Goal: Information Seeking & Learning: Understand process/instructions

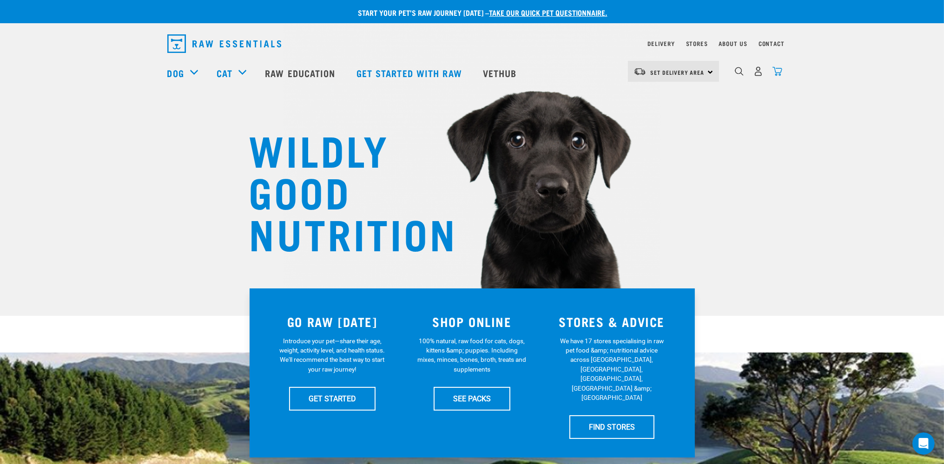
click at [774, 76] on img "dropdown navigation" at bounding box center [777, 71] width 10 height 10
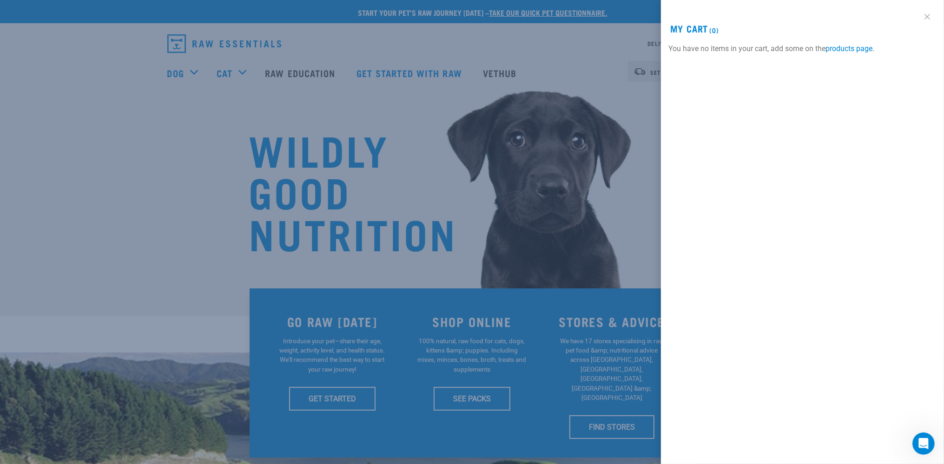
click at [931, 16] on link at bounding box center [927, 16] width 15 height 15
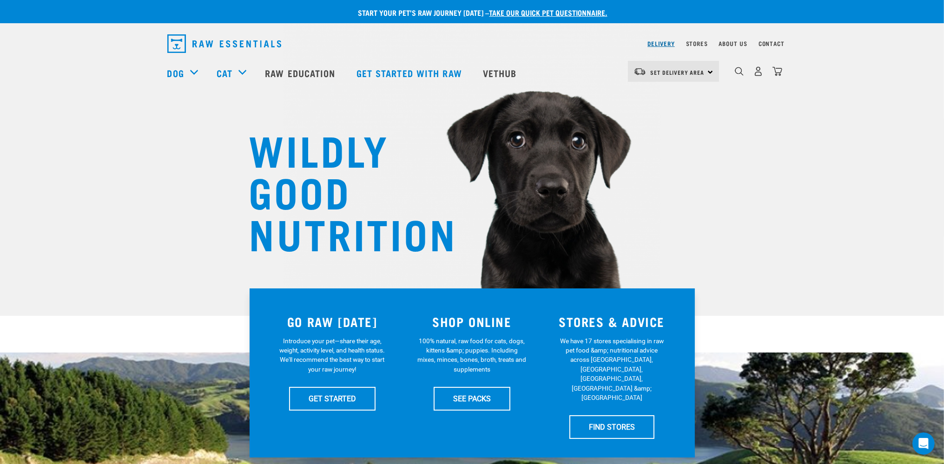
click at [660, 43] on link "Delivery" at bounding box center [660, 43] width 27 height 3
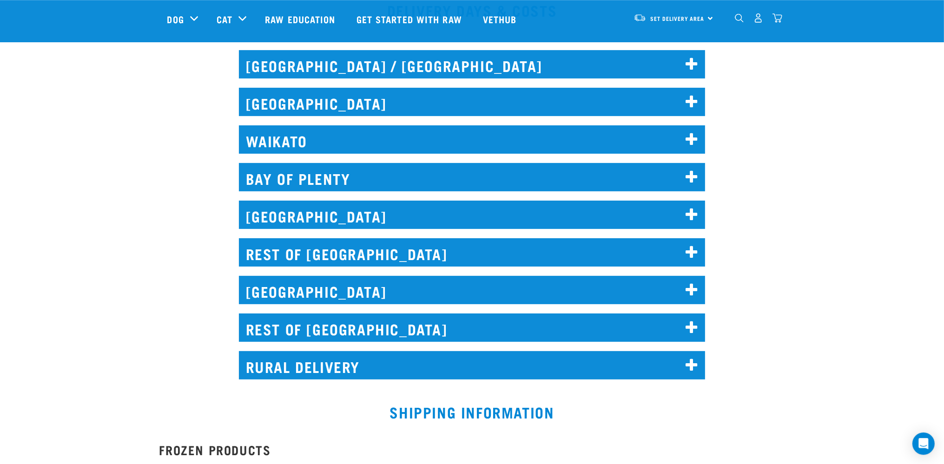
scroll to position [442, 0]
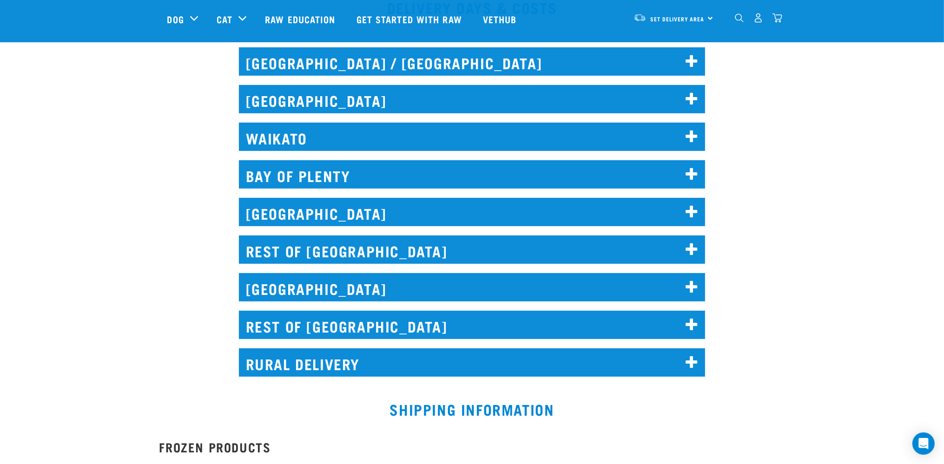
click at [321, 95] on h2 "AUCKLAND" at bounding box center [472, 99] width 467 height 28
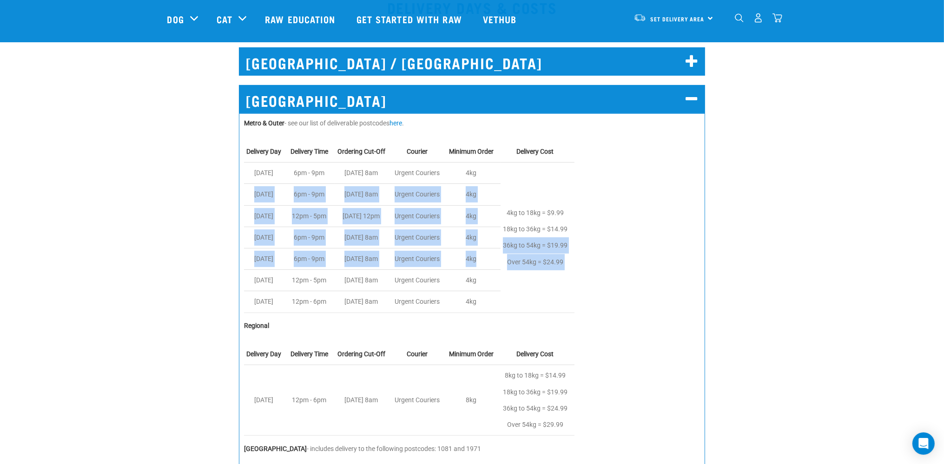
drag, startPoint x: 516, startPoint y: 248, endPoint x: 590, endPoint y: 267, distance: 76.8
click at [590, 267] on table "Delivery Day Delivery Time Ordering Cut-Off Courier Minimum Order Delivery Cost…" at bounding box center [472, 227] width 456 height 172
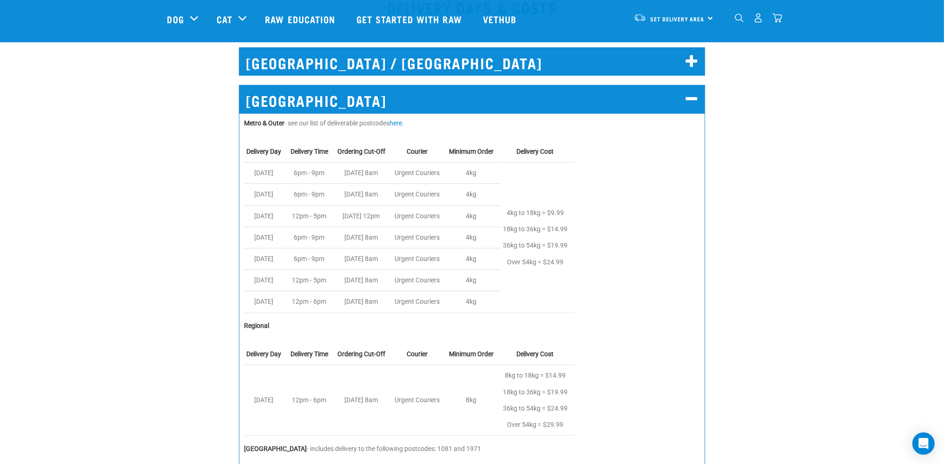
click at [785, 174] on div "AUCKLAND Metro & Outer - see our list of deliverable postcodes here . Delivery …" at bounding box center [471, 335] width 955 height 527
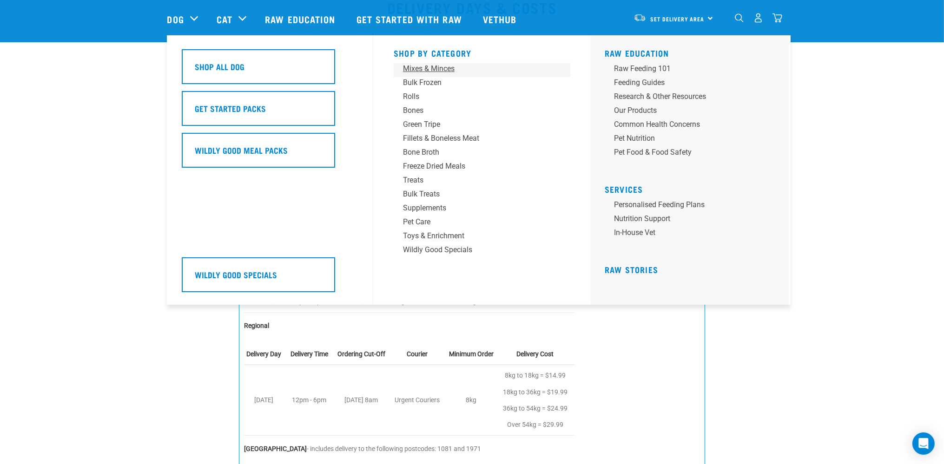
click at [431, 67] on div "Mixes & Minces" at bounding box center [475, 68] width 145 height 11
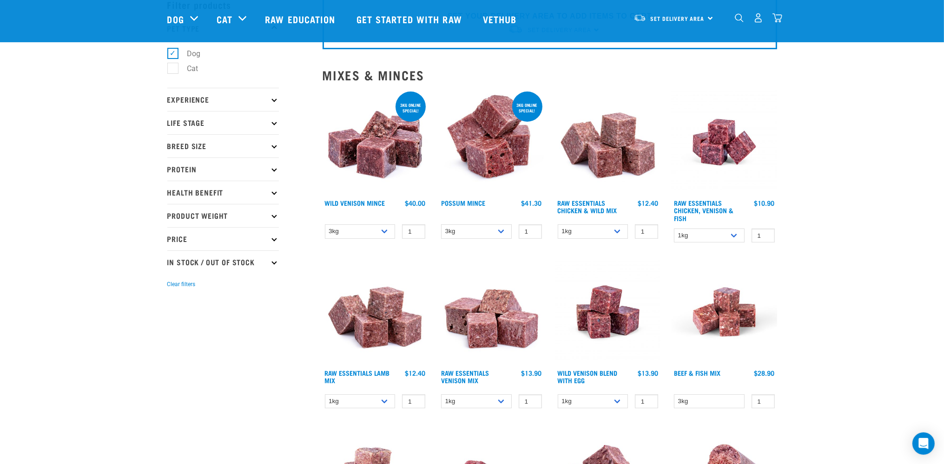
scroll to position [49, 0]
click at [558, 225] on select "1kg 3kg Bulk (10kg)" at bounding box center [593, 232] width 71 height 14
drag, startPoint x: 607, startPoint y: 231, endPoint x: 835, endPoint y: 197, distance: 229.8
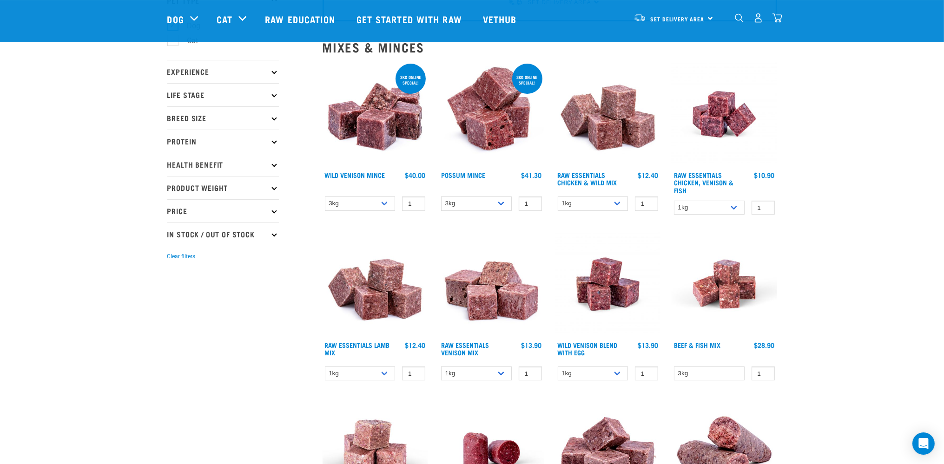
scroll to position [98, 0]
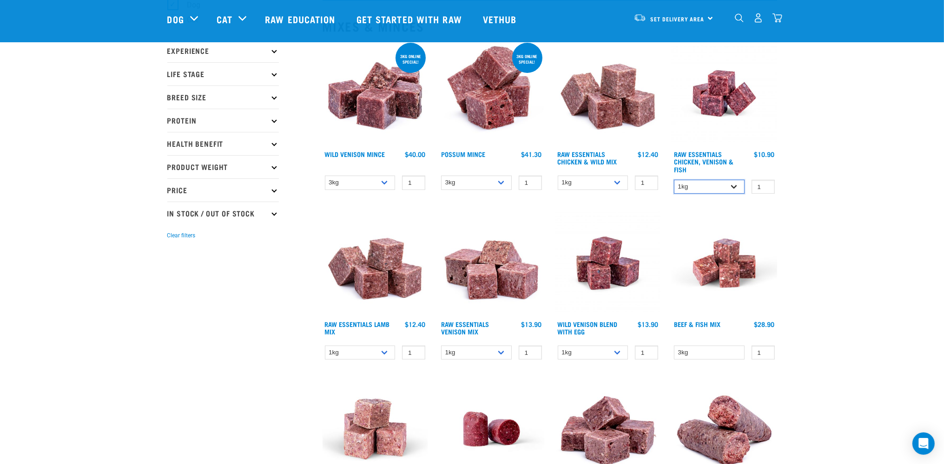
click at [674, 180] on select "1kg 3kg" at bounding box center [709, 187] width 71 height 14
click at [558, 176] on select "1kg 3kg Bulk (10kg)" at bounding box center [593, 183] width 71 height 14
click at [441, 176] on select "3kg 1kg" at bounding box center [476, 183] width 71 height 14
click at [325, 176] on select "3kg 1kg" at bounding box center [360, 183] width 71 height 14
click at [441, 346] on select "1kg 3kg" at bounding box center [476, 353] width 71 height 14
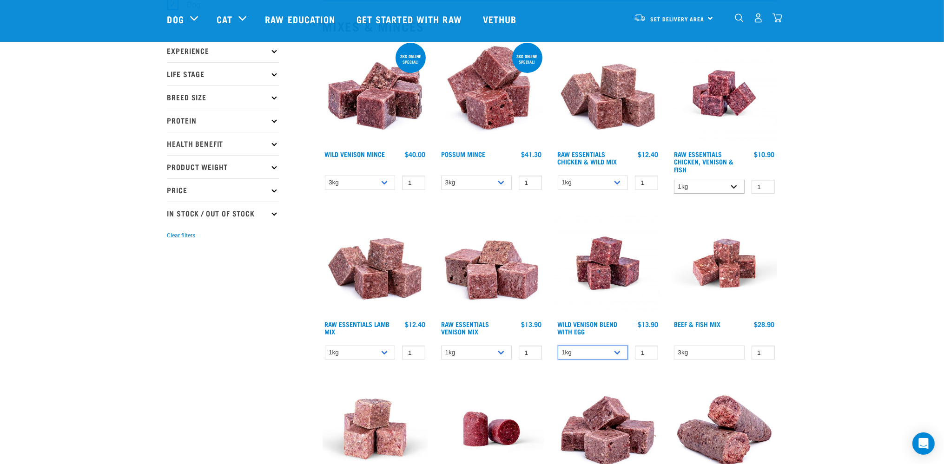
click at [558, 346] on select "1kg 3kg Bulk (10kg)" at bounding box center [593, 353] width 71 height 14
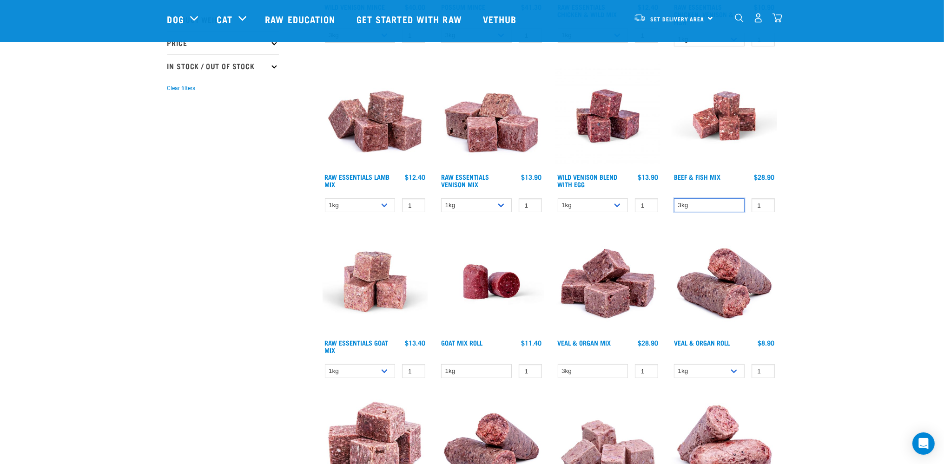
click at [674, 198] on select "3kg" at bounding box center [709, 205] width 71 height 14
drag, startPoint x: 712, startPoint y: 202, endPoint x: 808, endPoint y: 151, distance: 109.0
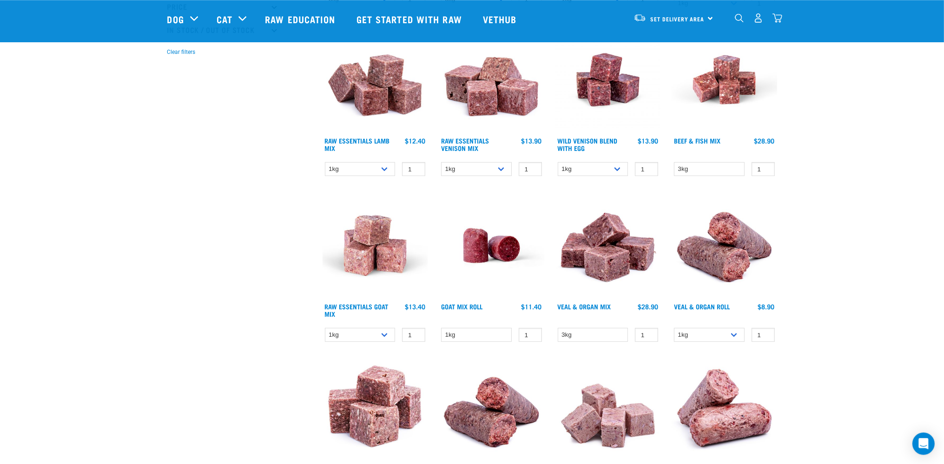
scroll to position [392, 0]
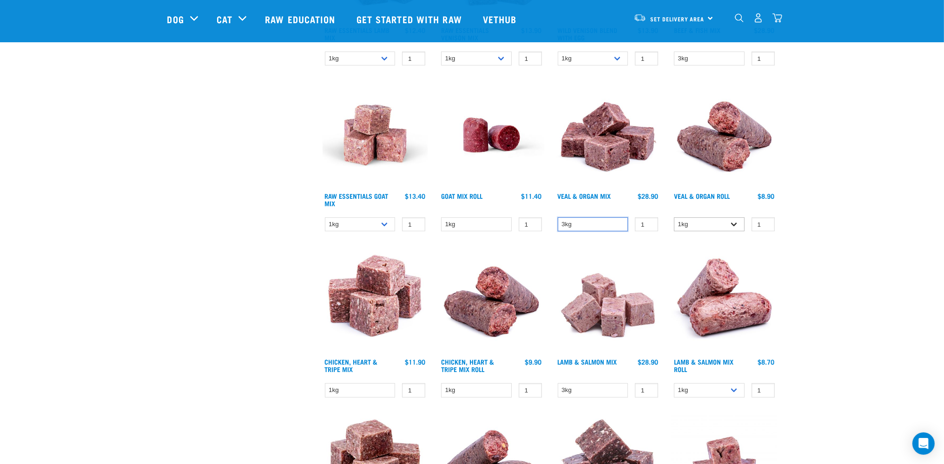
click at [558, 218] on select "3kg" at bounding box center [593, 225] width 71 height 14
click at [441, 218] on select "1kg" at bounding box center [476, 225] width 71 height 14
click at [325, 218] on select "1kg 3kg Bulk (10kg)" at bounding box center [360, 225] width 71 height 14
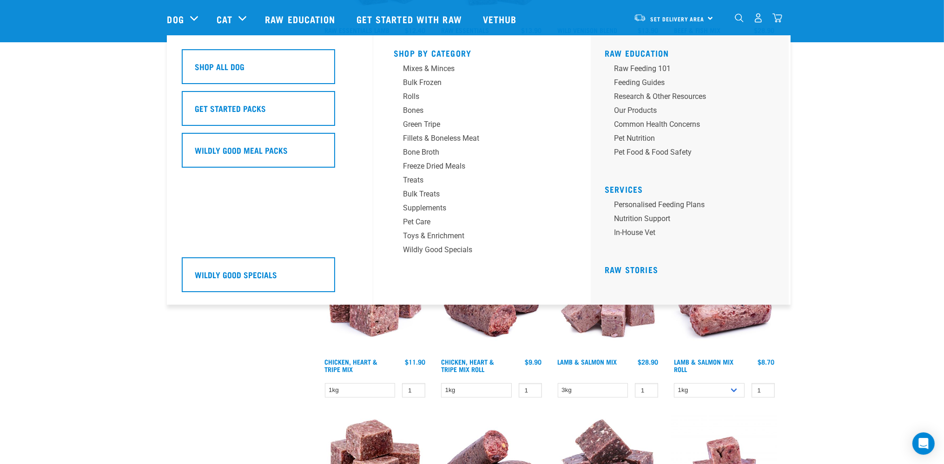
click at [179, 20] on link "Dog" at bounding box center [175, 19] width 17 height 14
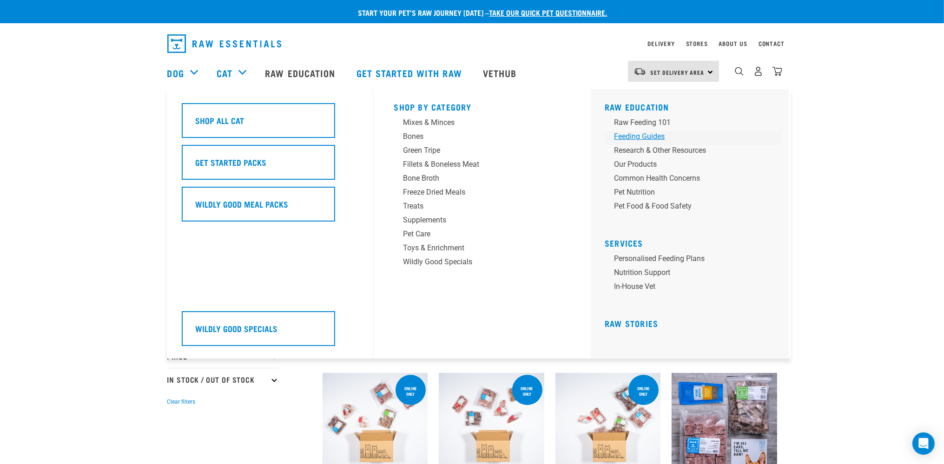
click at [652, 141] on div "Feeding Guides" at bounding box center [686, 136] width 145 height 11
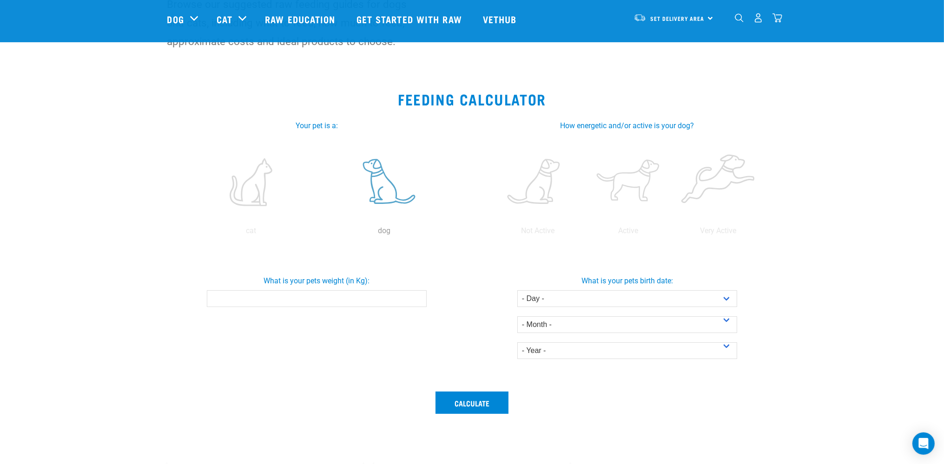
scroll to position [147, 0]
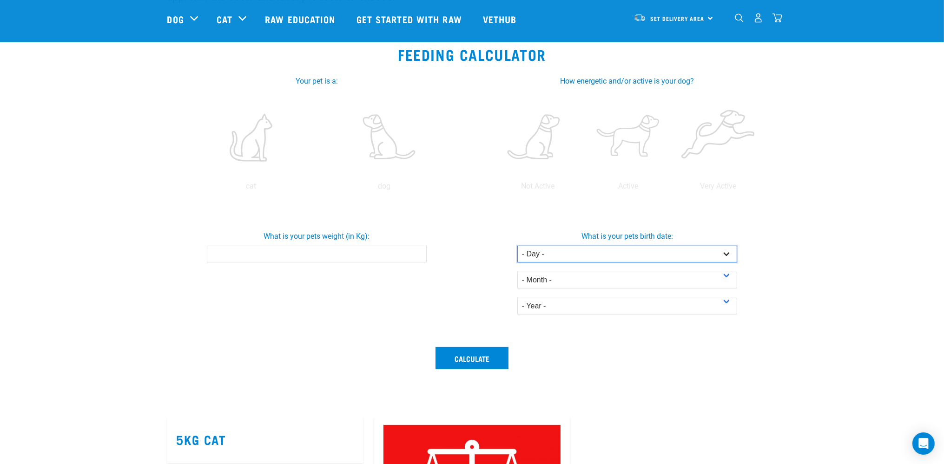
click at [517, 246] on select "- Day - 1 2 3 4 5 6 7 8 9 10 11 12 13 14 15 16 17 18 19 20 21 22 23 24 25 26 27" at bounding box center [627, 254] width 220 height 17
click at [569, 255] on select "- Day - 1 2 3 4 5 6 7 8 9 10 11 12 13 14 15 16 17 18 19 20 21 22 23 24 25 26 27" at bounding box center [627, 254] width 220 height 17
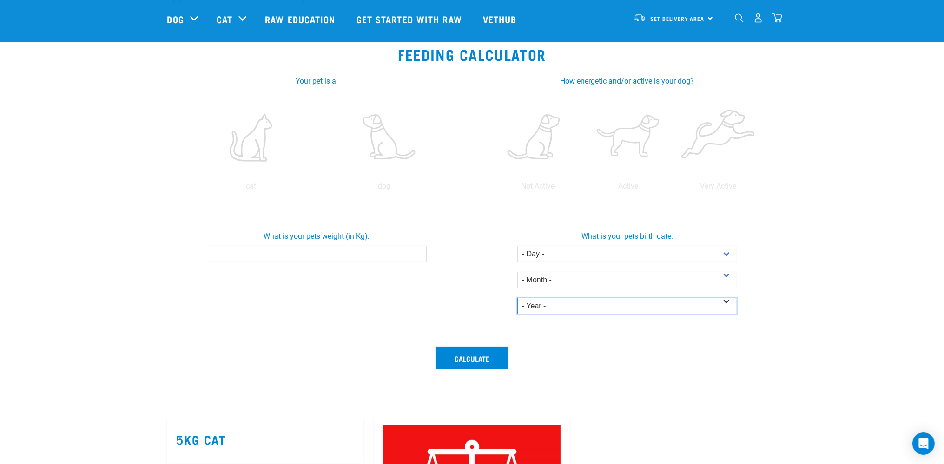
click at [517, 298] on select "- Year - 2025 2024 2023 2022 2021 2020 2019 2018 2017 2016 2015 2014" at bounding box center [627, 306] width 220 height 17
drag, startPoint x: 546, startPoint y: 306, endPoint x: 310, endPoint y: 128, distance: 295.0
click at [310, 128] on label at bounding box center [251, 137] width 130 height 79
